Goal: Information Seeking & Learning: Learn about a topic

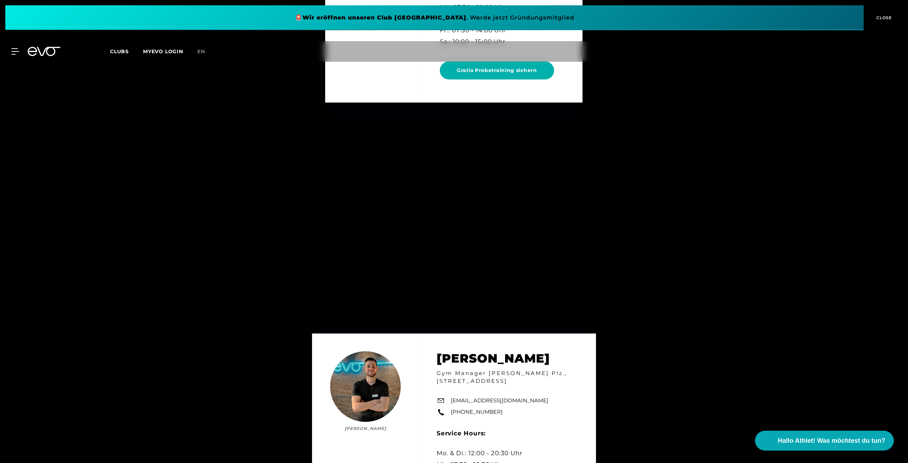
scroll to position [3620, 0]
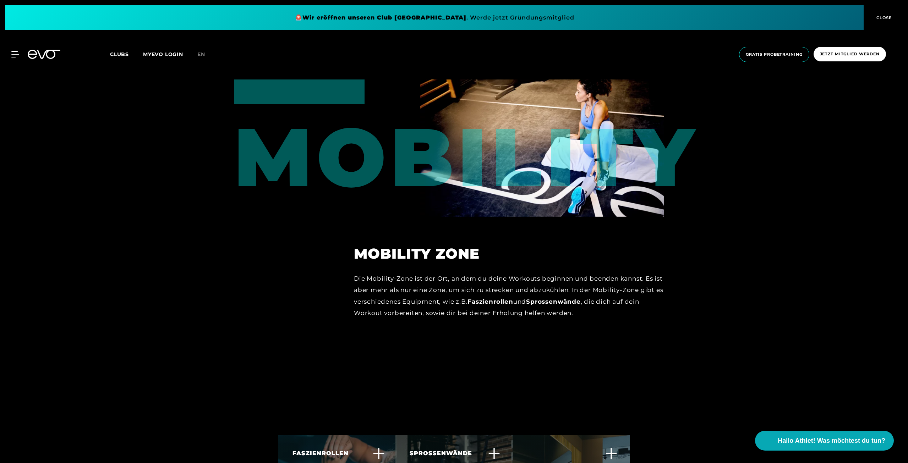
scroll to position [3230, 0]
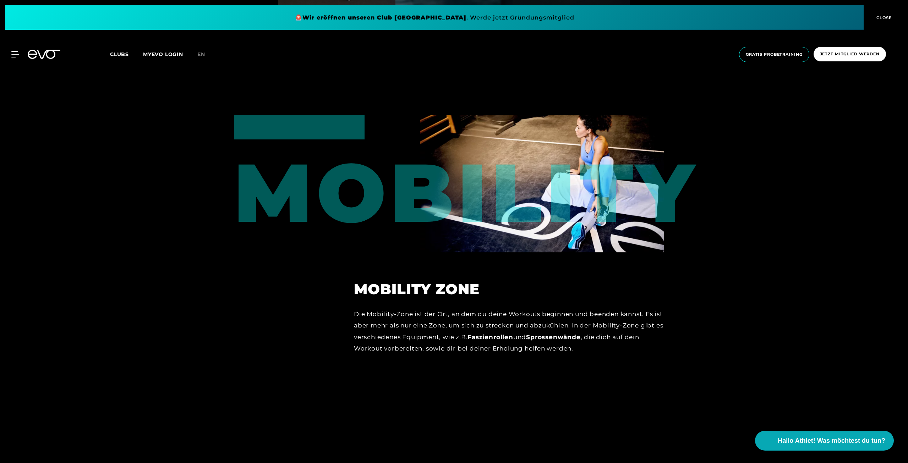
click at [388, 308] on div "Die Mobility-Zone ist der Ort, an dem du deine Workouts beginnen und beenden ka…" at bounding box center [509, 331] width 310 height 46
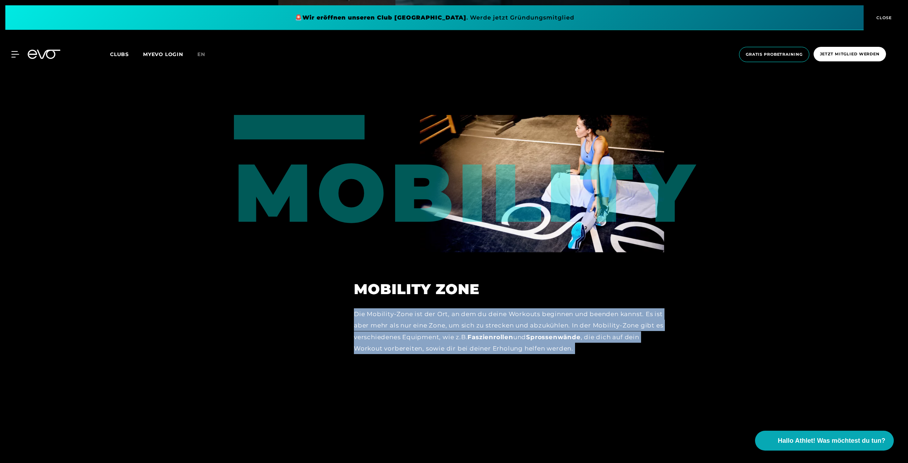
click at [388, 308] on div "Die Mobility-Zone ist der Ort, an dem du deine Workouts beginnen und beenden ka…" at bounding box center [509, 331] width 310 height 46
click at [426, 335] on div "Mobility zone Die Mobility-Zone ist der Ort, an dem du deine Workouts beginnen …" at bounding box center [509, 307] width 330 height 110
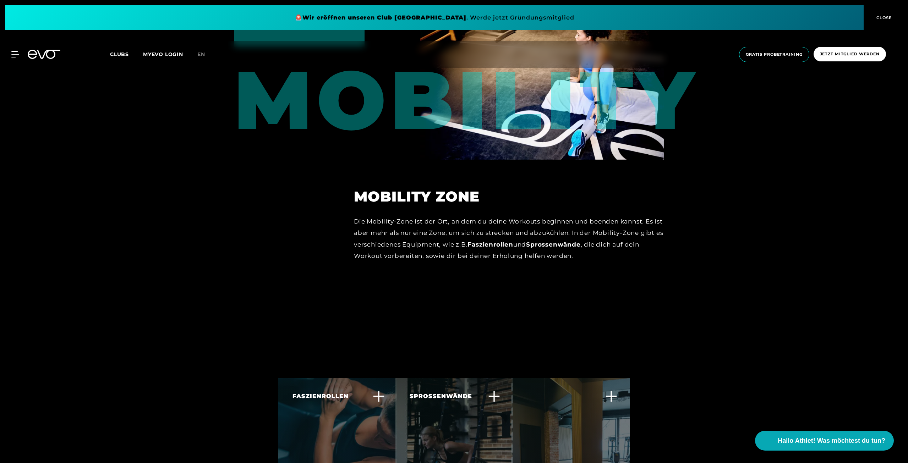
scroll to position [3443, 0]
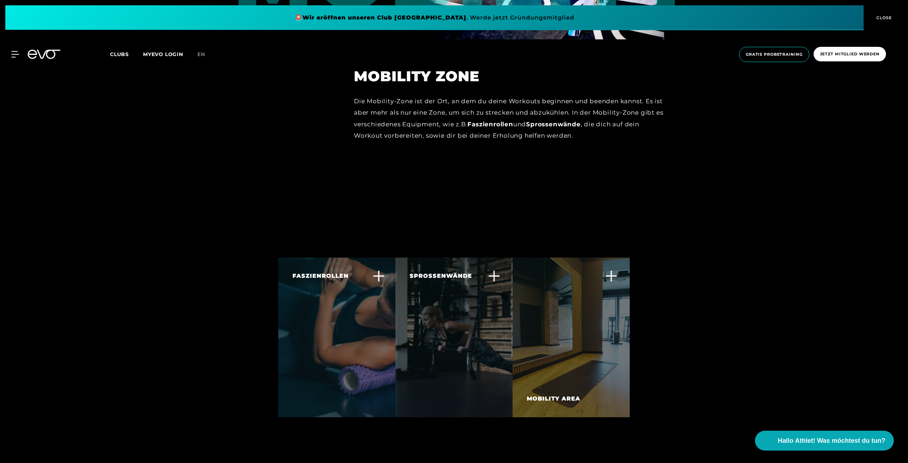
click at [366, 272] on div "FASZIENROLLEN" at bounding box center [333, 276] width 82 height 9
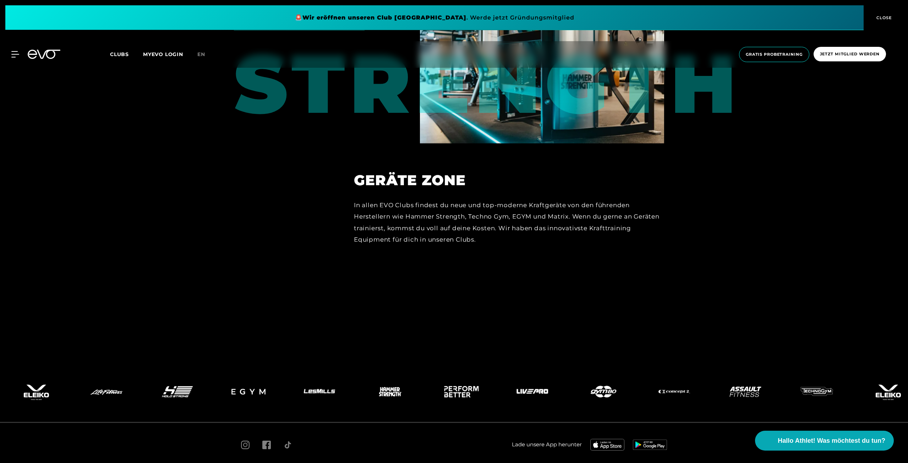
scroll to position [3974, 0]
